Goal: Check status

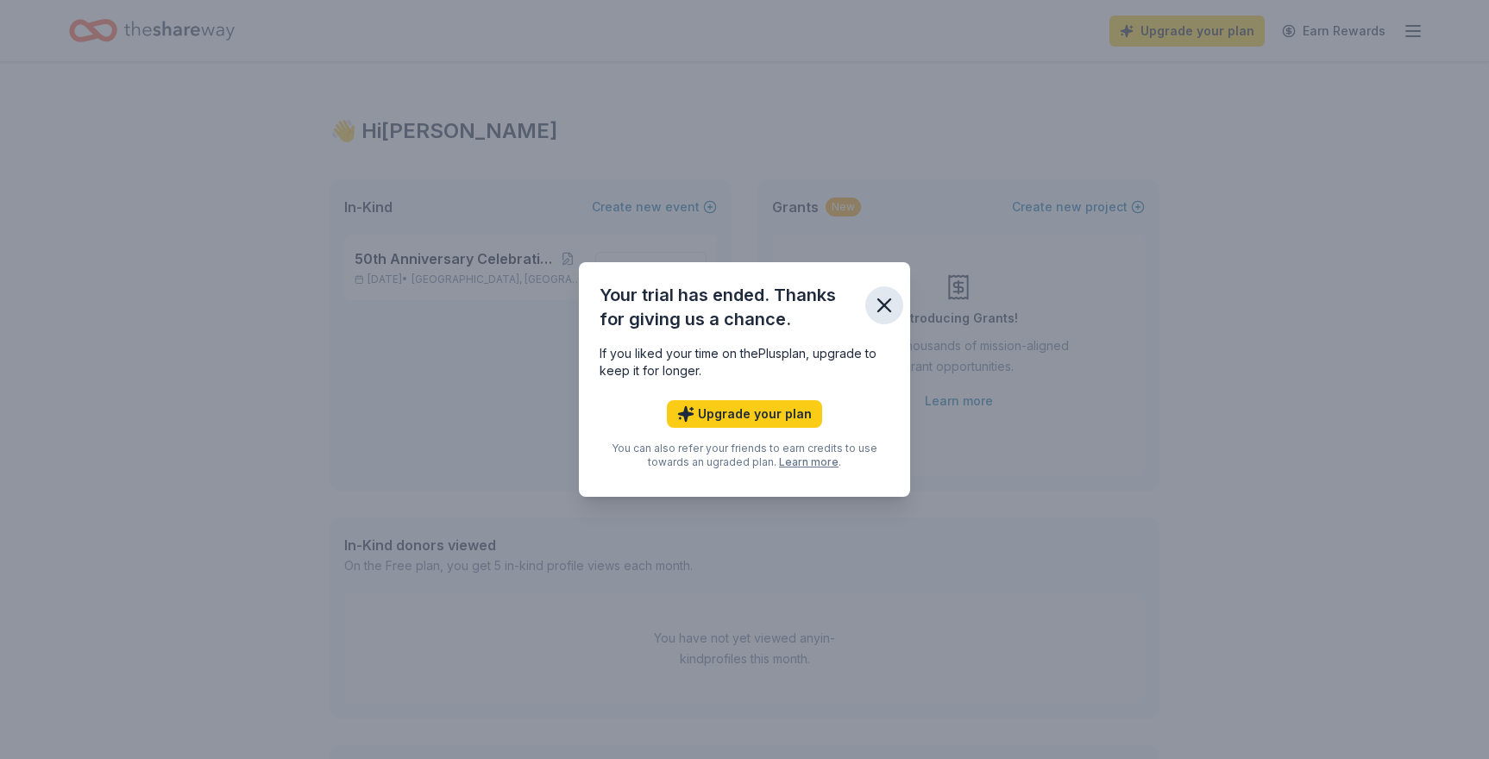
click at [883, 305] on icon "button" at bounding box center [884, 305] width 12 height 12
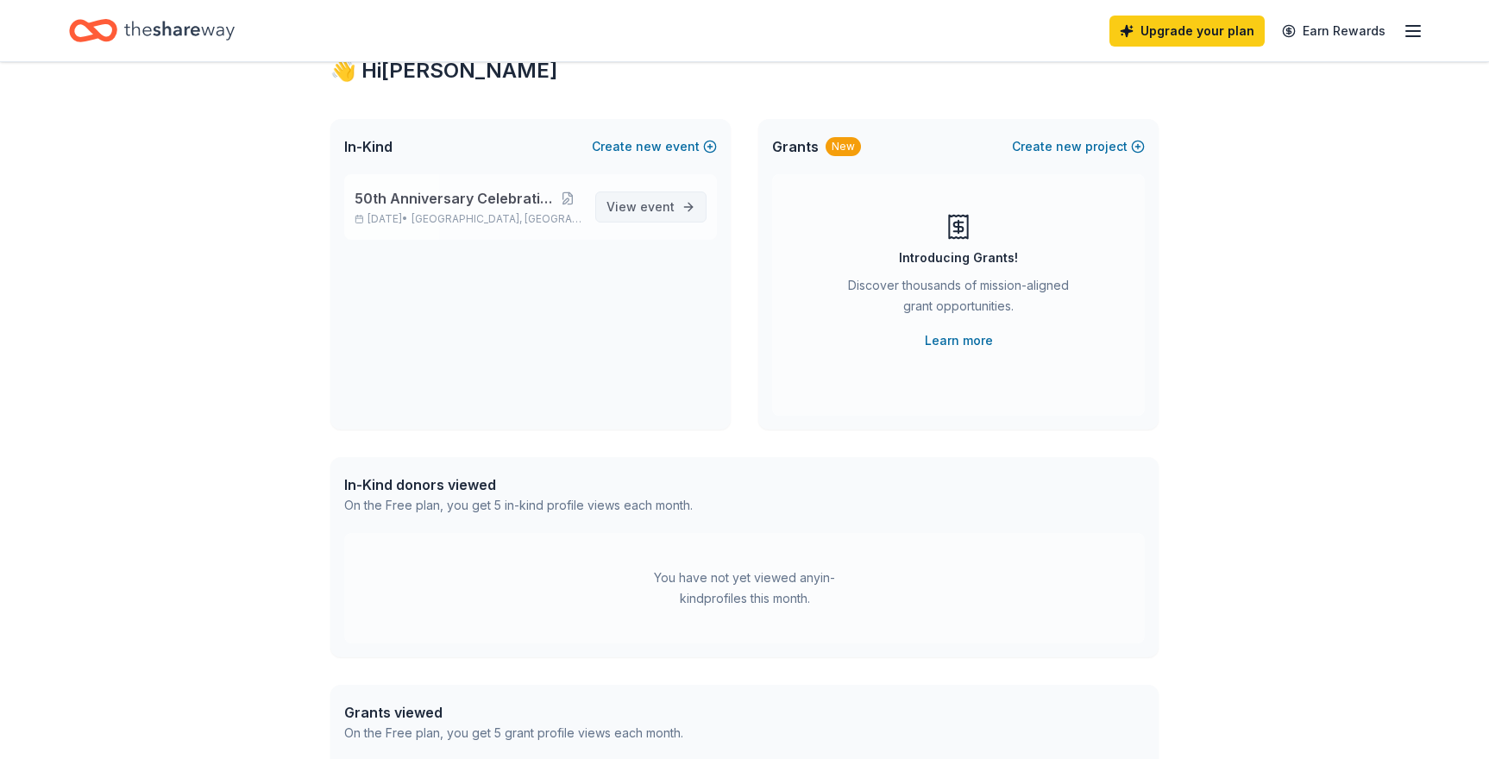
scroll to position [49, 0]
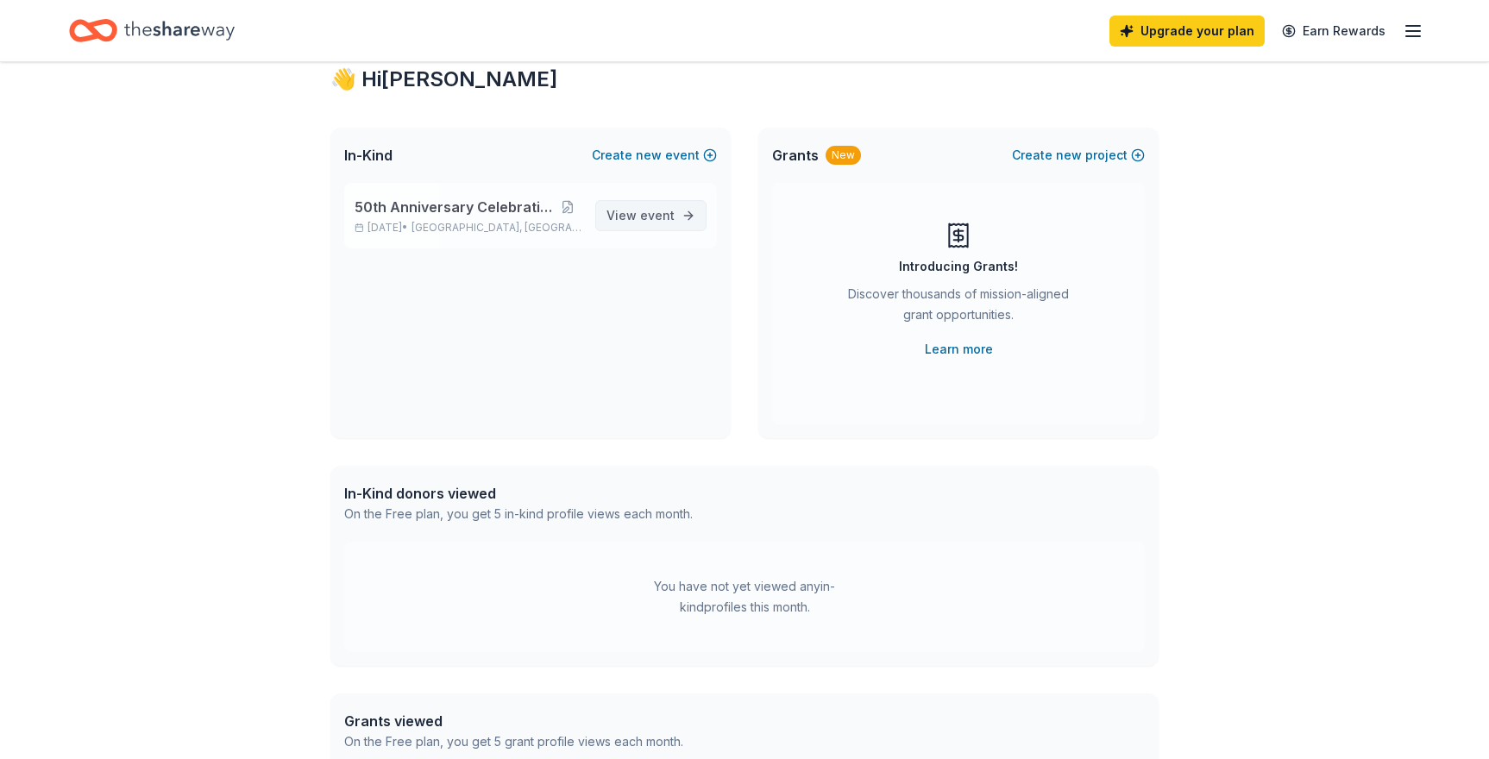
click at [626, 225] on span "View event" at bounding box center [641, 215] width 68 height 21
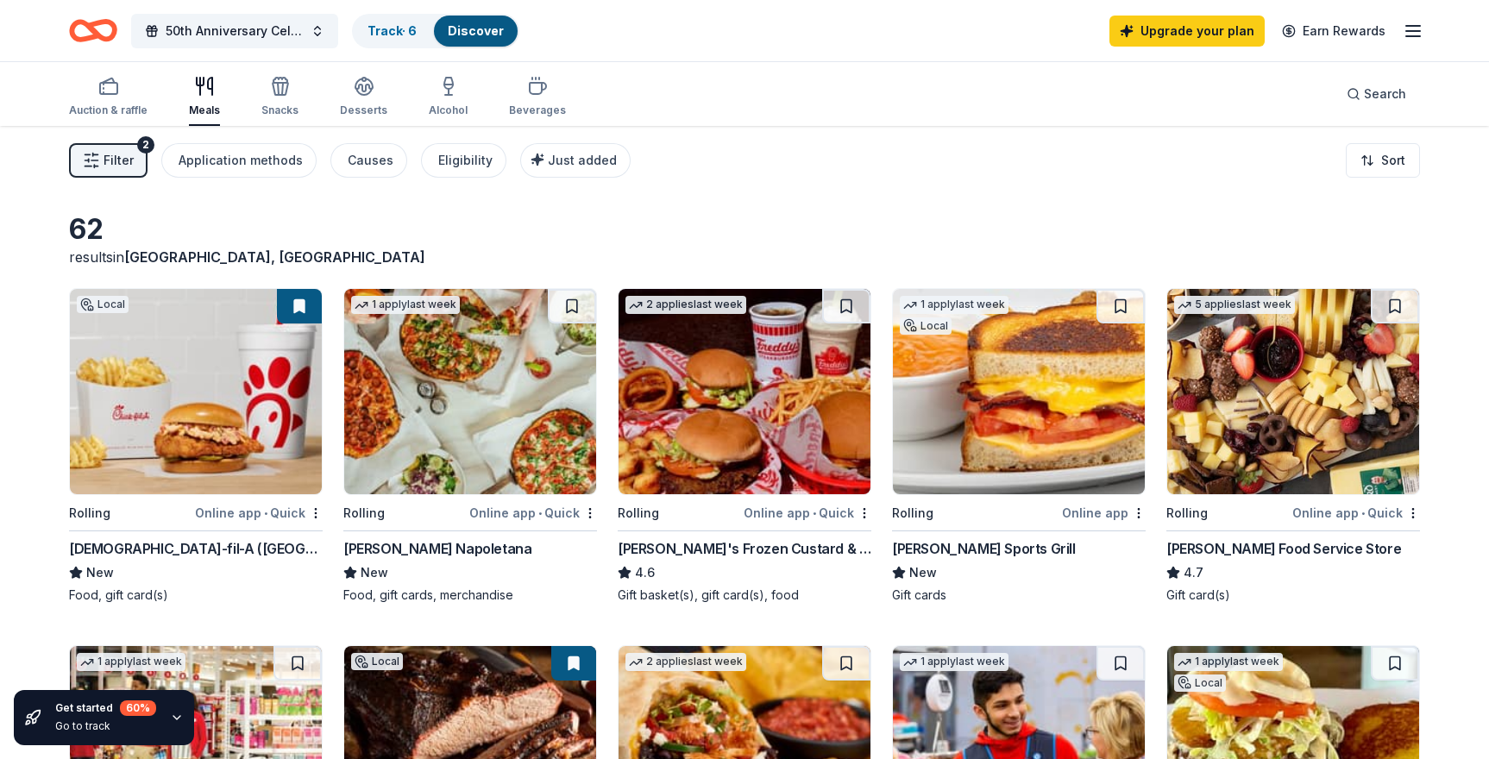
click at [1410, 31] on line "button" at bounding box center [1413, 31] width 14 height 0
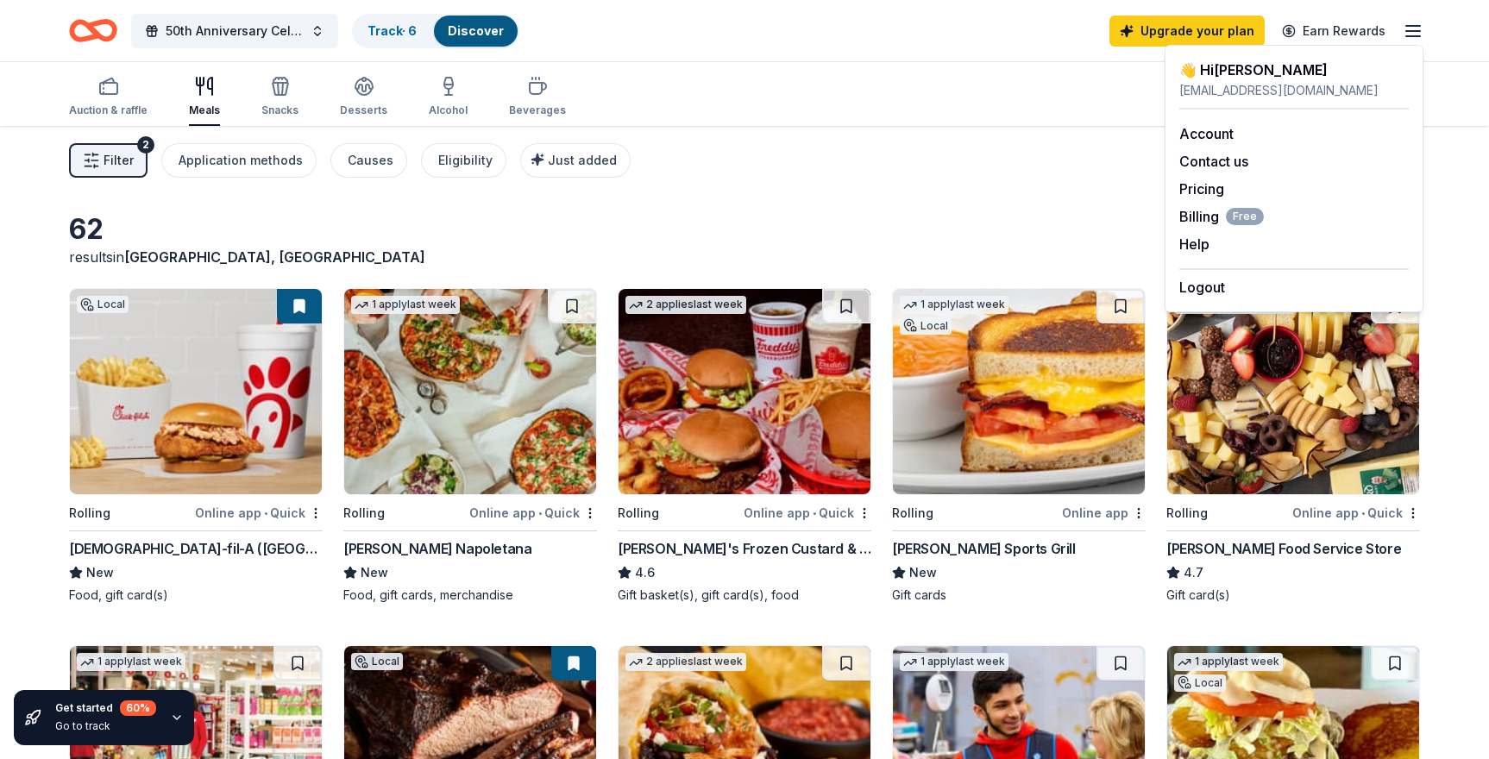
click at [1076, 179] on div "Filter 2 Application methods Causes Eligibility Just added Sort" at bounding box center [744, 160] width 1489 height 69
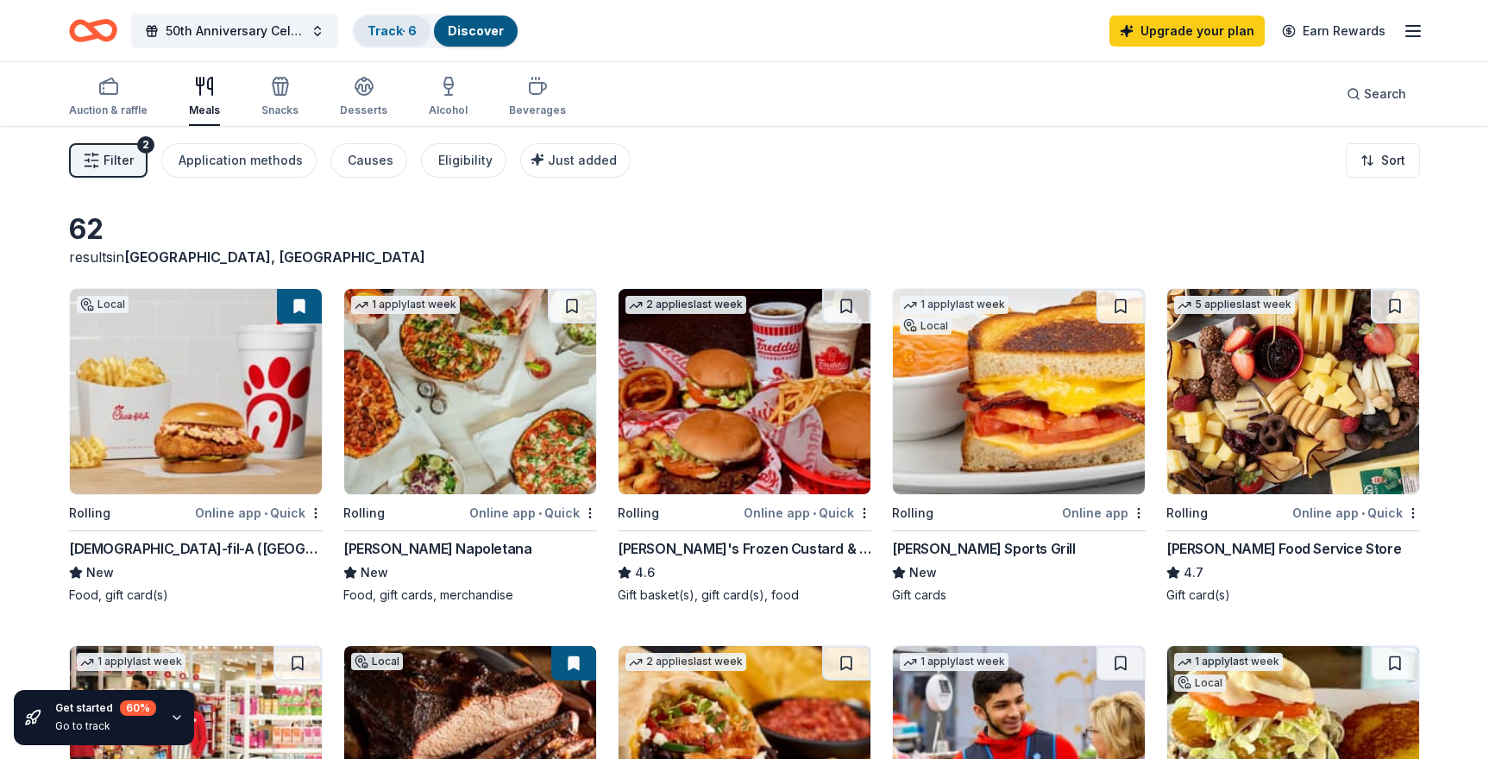
click at [382, 30] on link "Track · 6" at bounding box center [392, 30] width 49 height 15
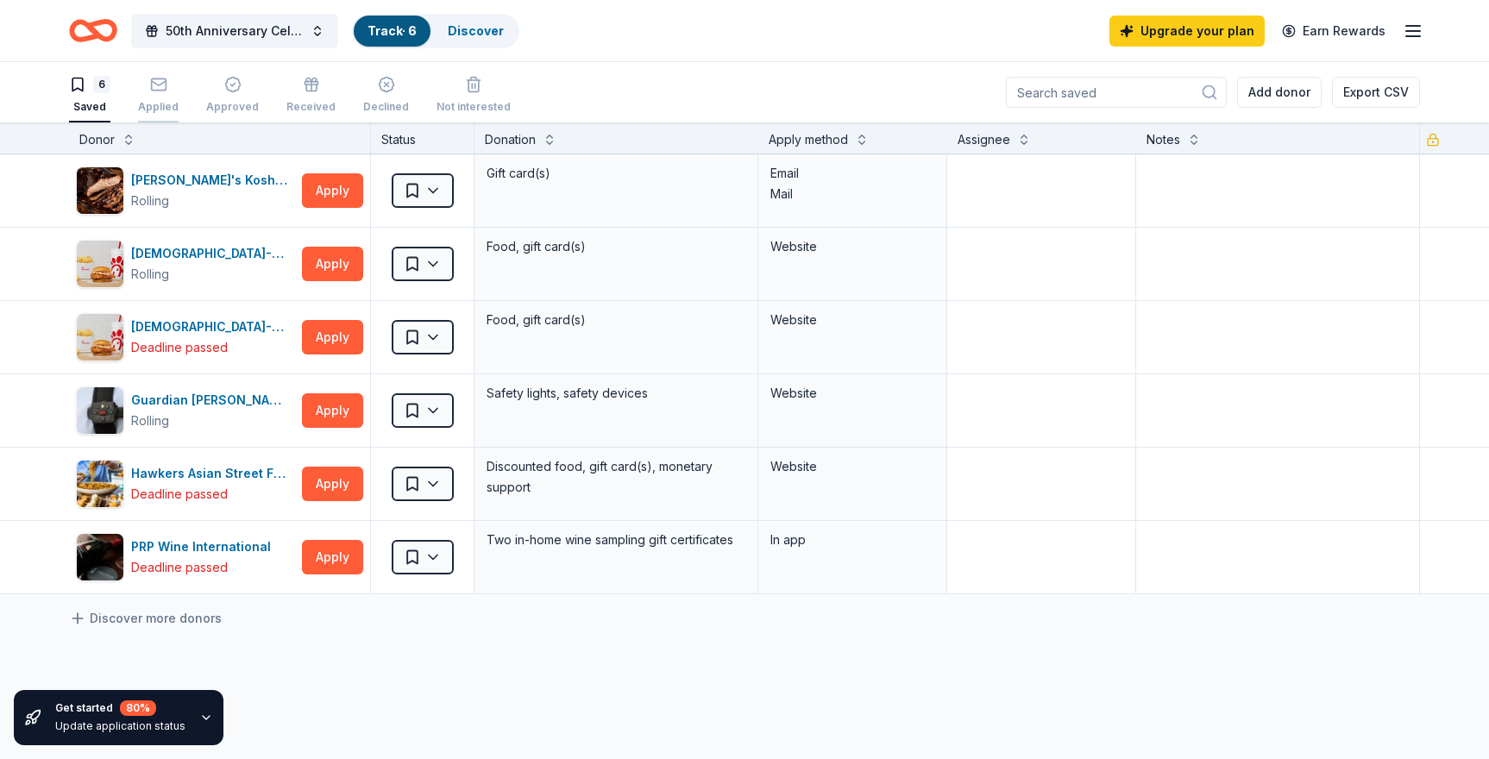
click at [154, 90] on rect "button" at bounding box center [158, 84] width 15 height 11
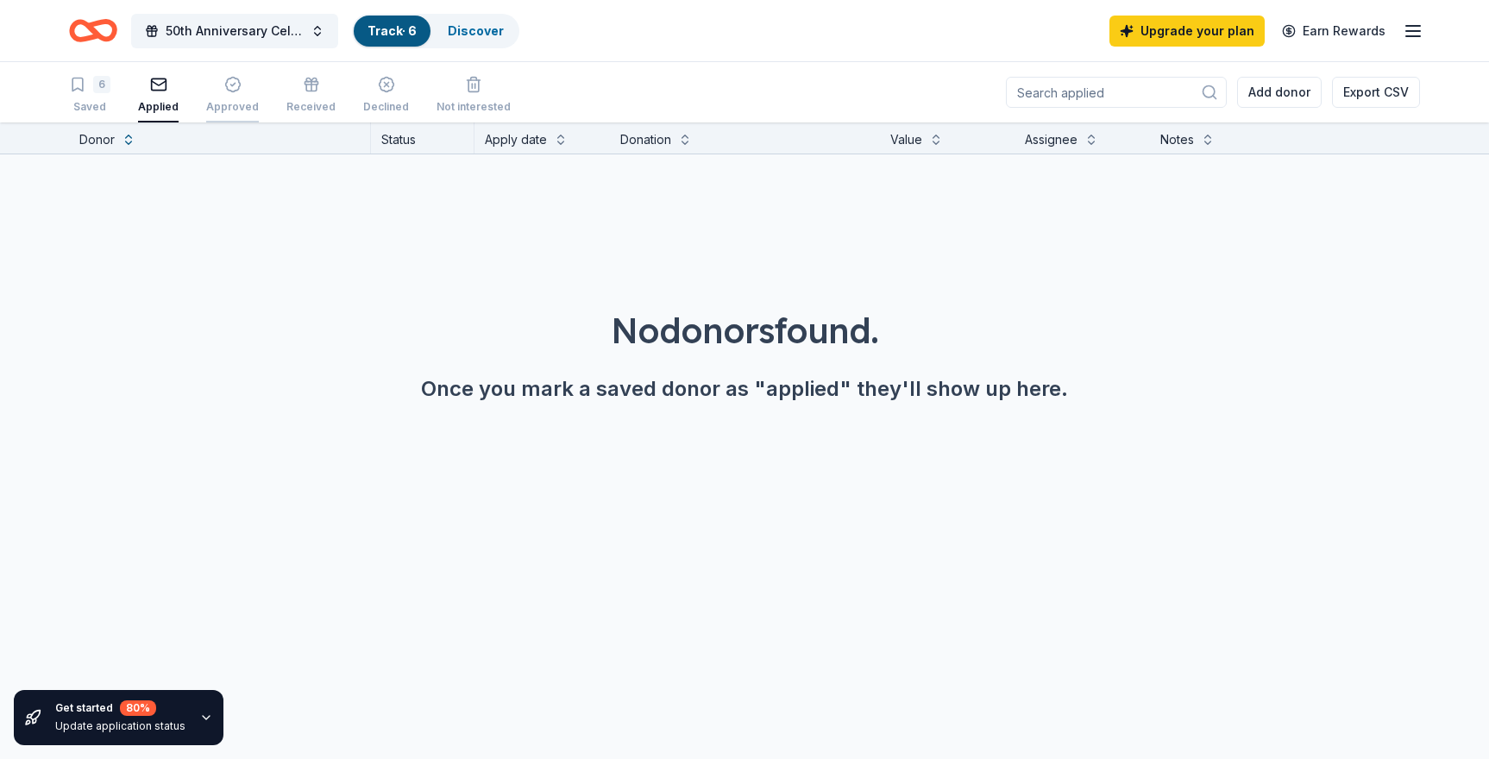
click at [227, 83] on icon "button" at bounding box center [232, 84] width 17 height 17
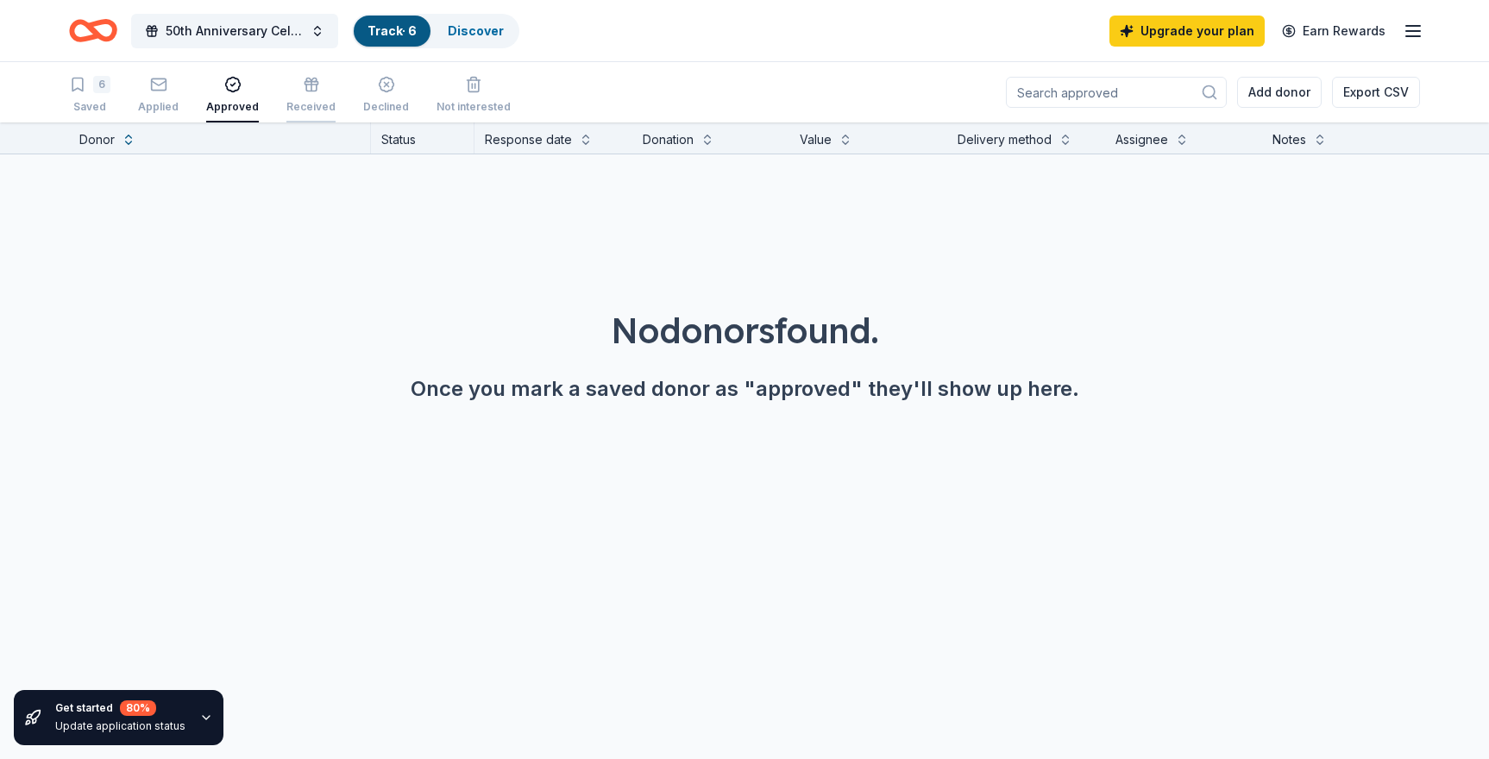
click at [303, 87] on icon "button" at bounding box center [311, 84] width 17 height 17
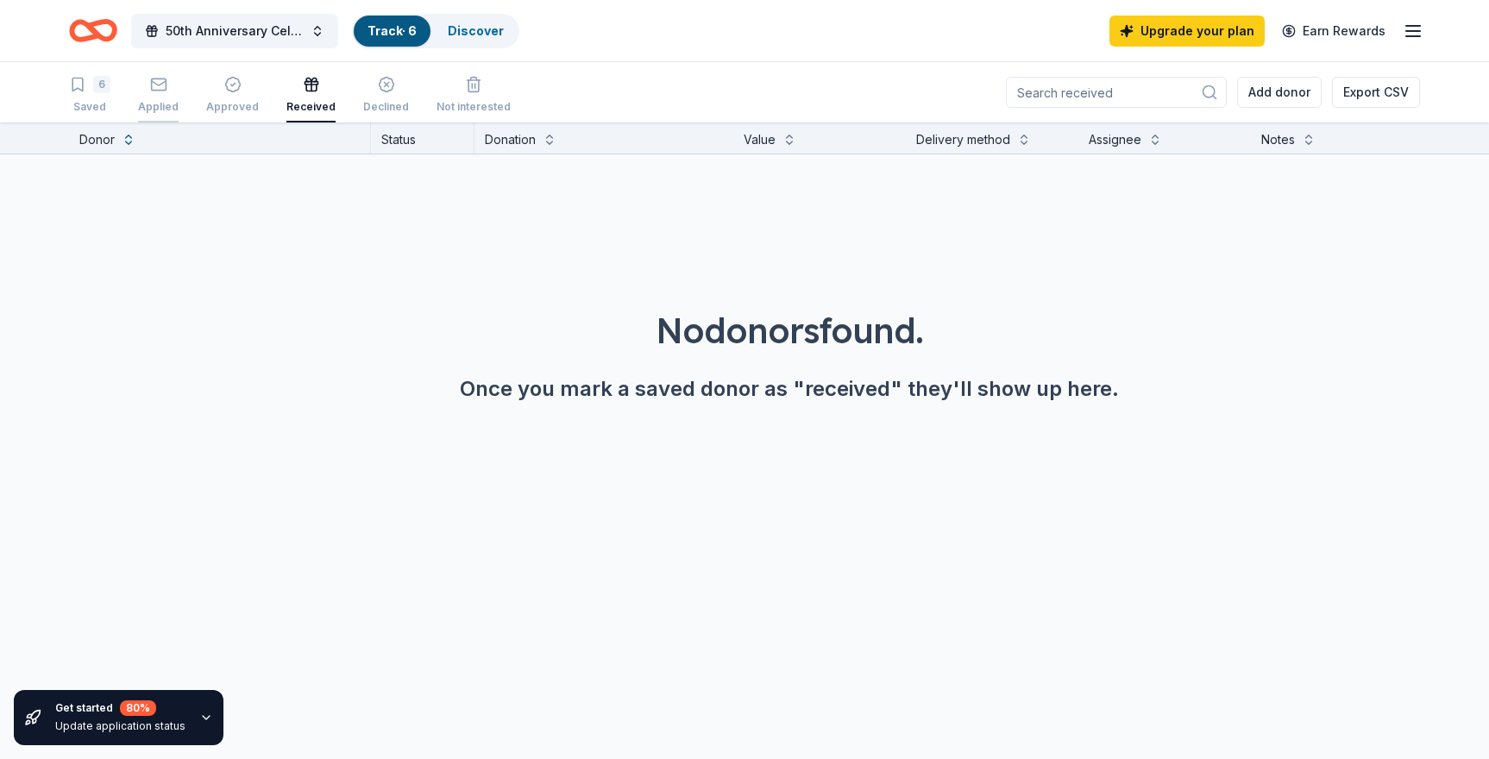
click at [157, 85] on icon "button" at bounding box center [158, 83] width 15 height 4
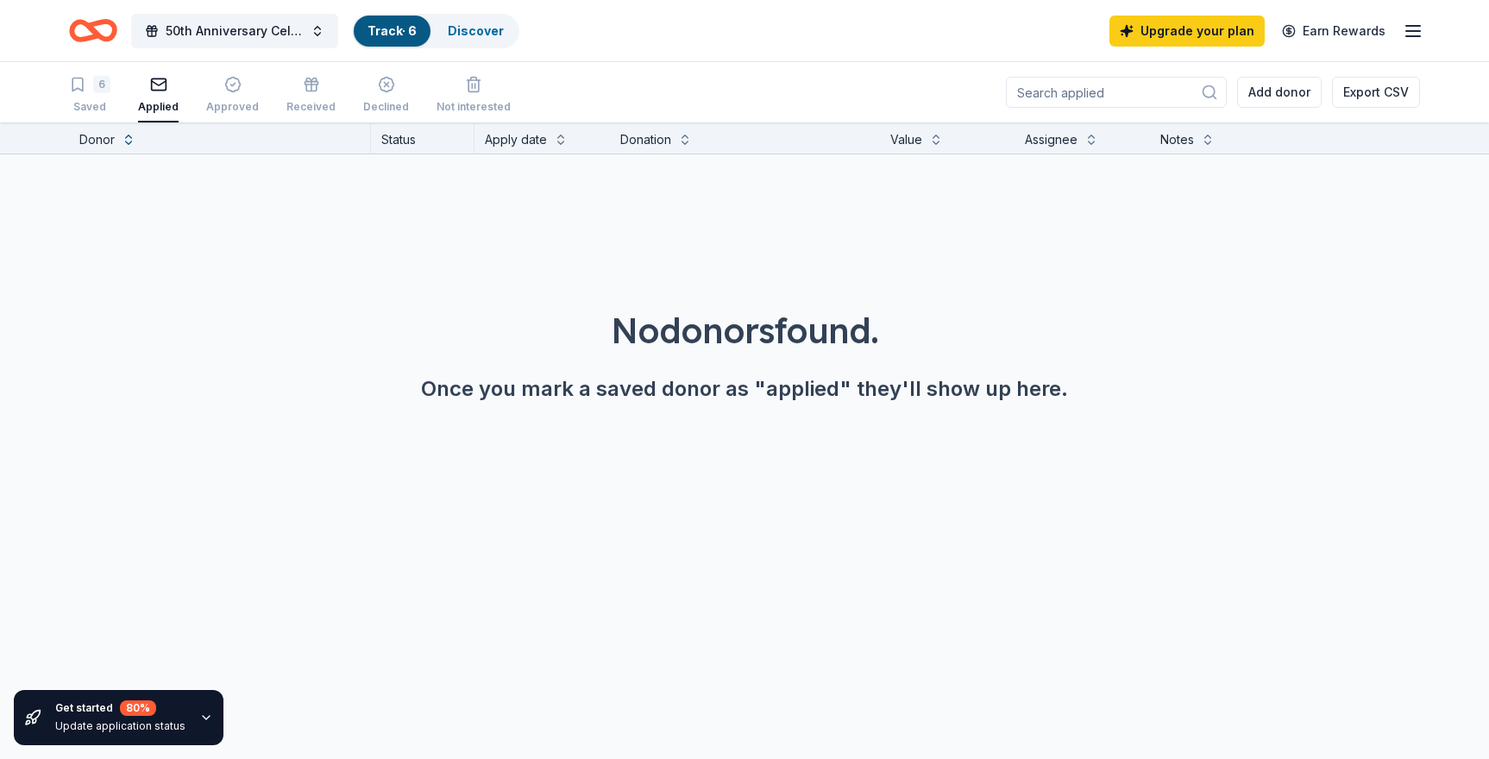
click at [94, 136] on div "Donor" at bounding box center [96, 139] width 35 height 21
click at [105, 140] on div "Donor" at bounding box center [96, 139] width 35 height 21
